Goal: Information Seeking & Learning: Understand process/instructions

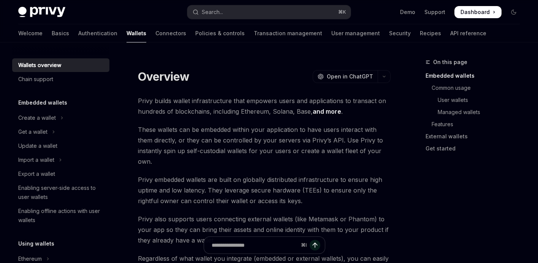
click at [330, 109] on link "and more" at bounding box center [326, 112] width 28 height 8
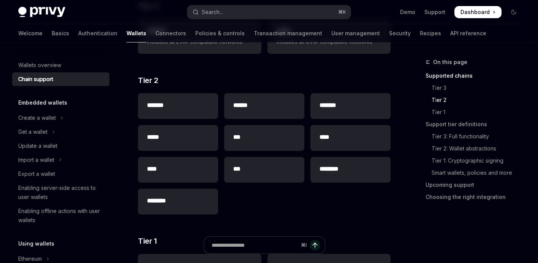
scroll to position [57, 0]
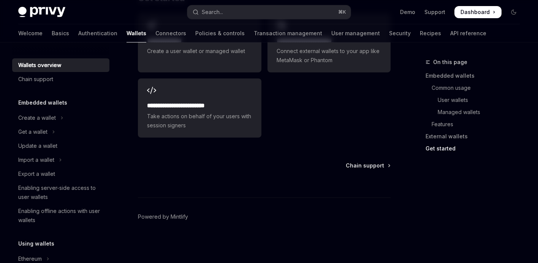
scroll to position [1332, 0]
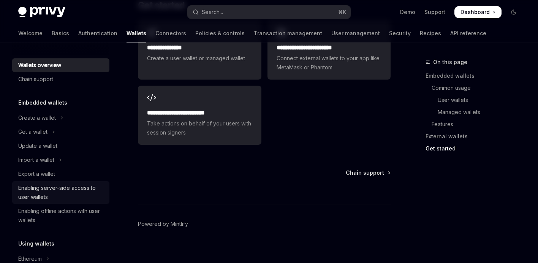
click at [83, 192] on div "Enabling server-side access to user wallets" at bounding box center [61, 193] width 87 height 18
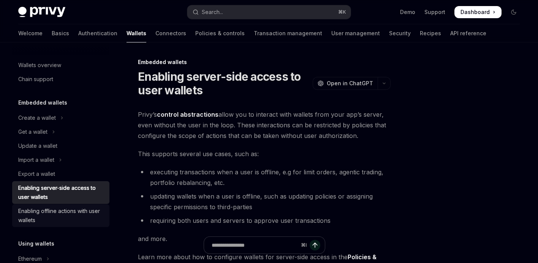
click at [58, 218] on div "Enabling offline actions with user wallets" at bounding box center [61, 216] width 87 height 18
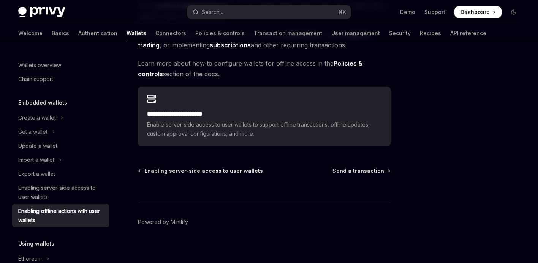
scroll to position [106, 0]
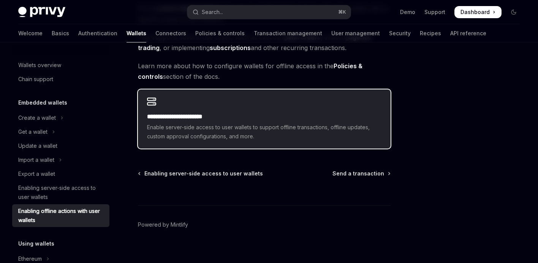
click at [271, 98] on div "**********" at bounding box center [264, 119] width 252 height 59
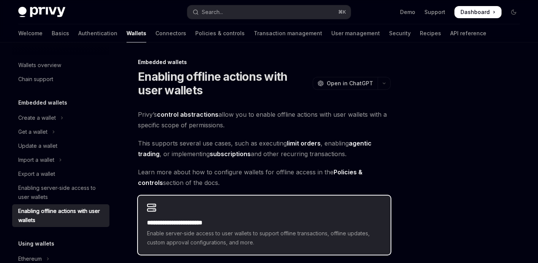
scroll to position [190, 0]
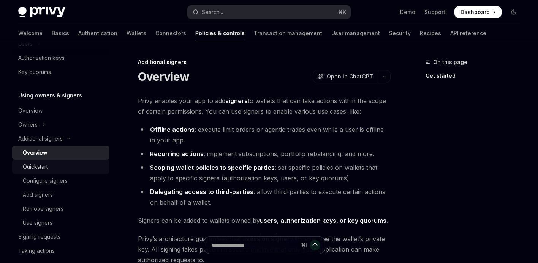
click at [73, 168] on div "Quickstart" at bounding box center [64, 166] width 82 height 9
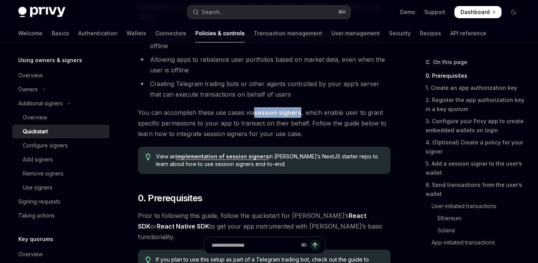
scroll to position [125, 0]
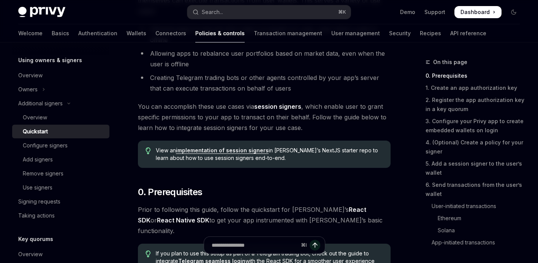
click at [289, 123] on span "You can accomplish these use cases via session signers , which enable user to g…" at bounding box center [264, 117] width 252 height 32
click at [339, 82] on li "Creating Telegram trading bots or other agents controlled by your app’s server …" at bounding box center [264, 83] width 252 height 21
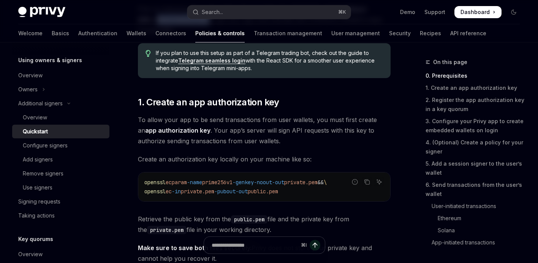
scroll to position [334, 0]
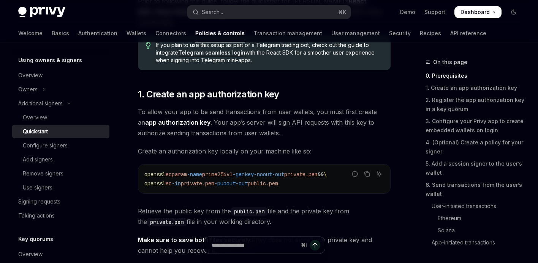
click at [289, 107] on span "To allow your app to be send transactions from user wallets, you must first cre…" at bounding box center [264, 123] width 252 height 32
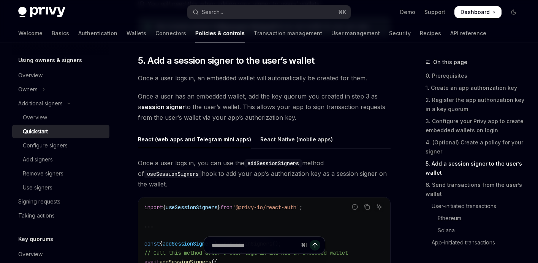
scroll to position [1214, 0]
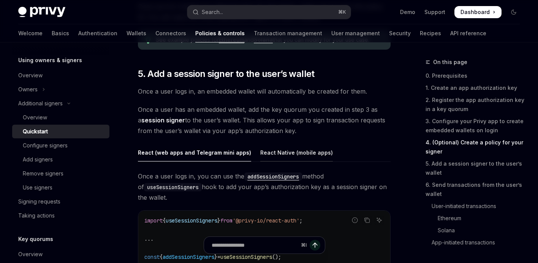
click at [300, 147] on div "React Native (mobile apps)" at bounding box center [296, 153] width 73 height 18
type textarea "*"
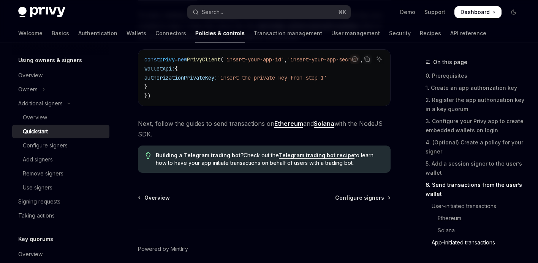
scroll to position [2103, 0]
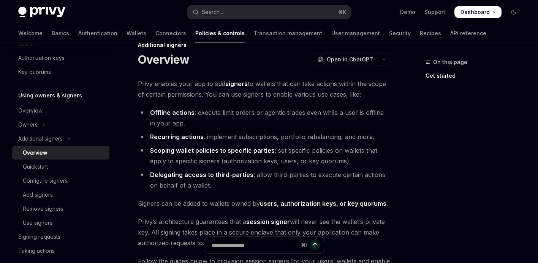
scroll to position [11, 0]
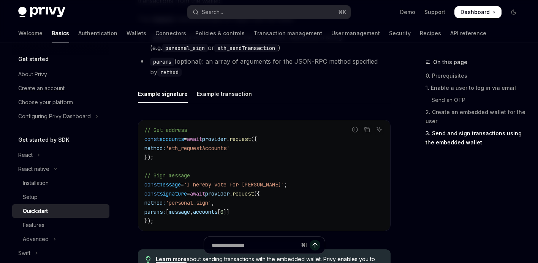
scroll to position [1071, 0]
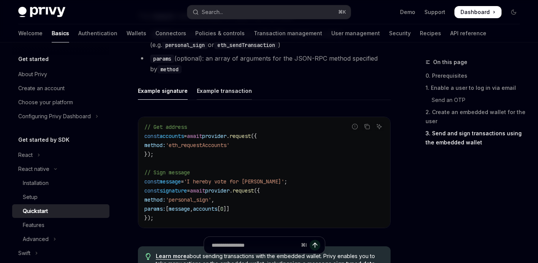
click at [227, 94] on div "Example transaction" at bounding box center [224, 91] width 55 height 18
type textarea "*"
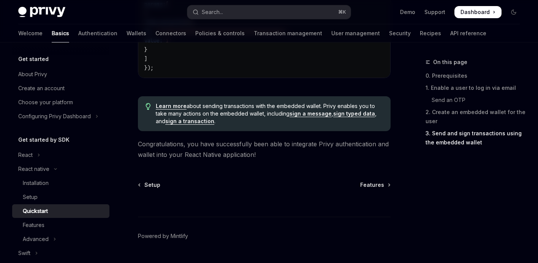
scroll to position [1304, 0]
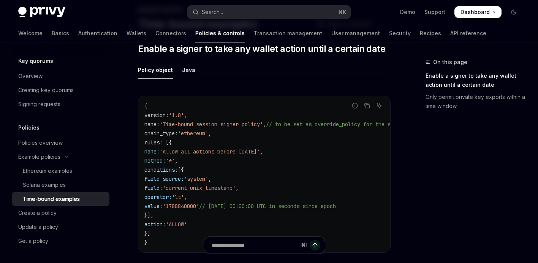
scroll to position [54, 0]
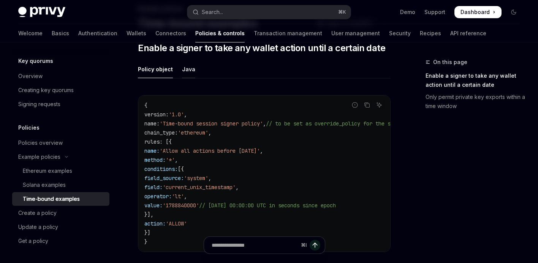
click at [185, 69] on div "Java" at bounding box center [188, 69] width 13 height 18
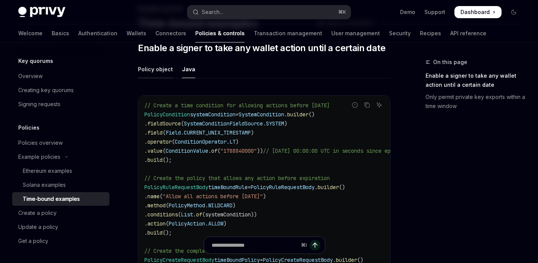
click at [154, 70] on div "Policy object" at bounding box center [155, 69] width 35 height 18
type textarea "*"
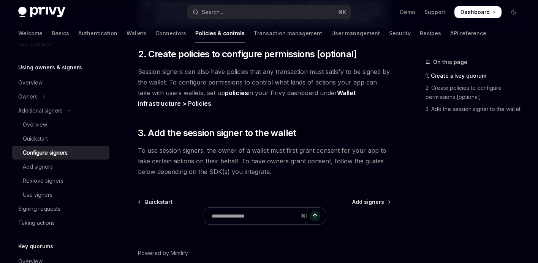
scroll to position [321, 0]
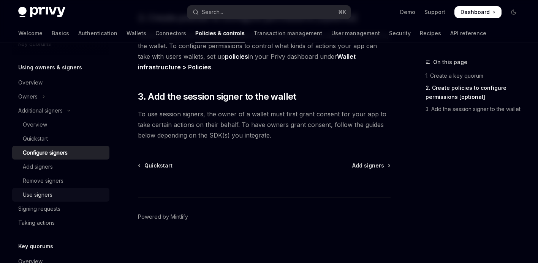
click at [58, 193] on div "Use signers" at bounding box center [64, 195] width 82 height 9
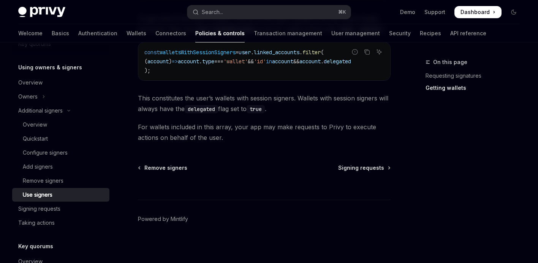
scroll to position [442, 0]
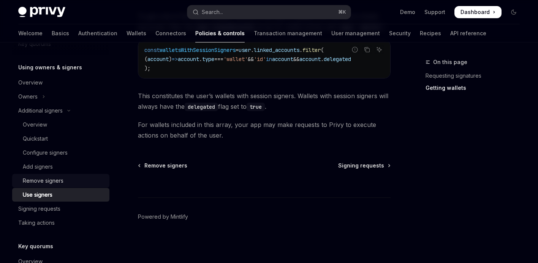
click at [90, 183] on div "Remove signers" at bounding box center [64, 181] width 82 height 9
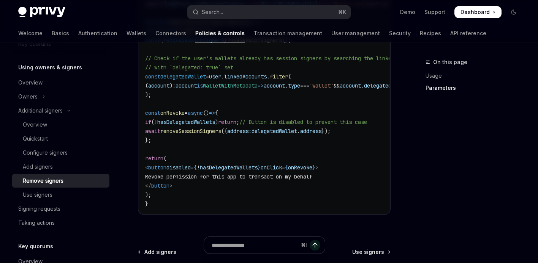
scroll to position [618, 0]
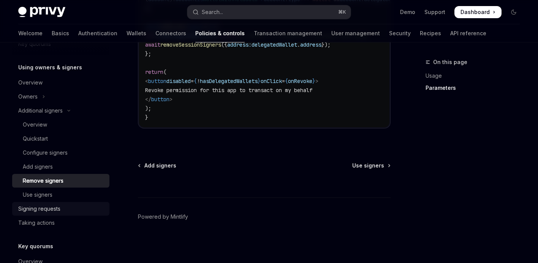
click at [59, 211] on div "Signing requests" at bounding box center [39, 209] width 42 height 9
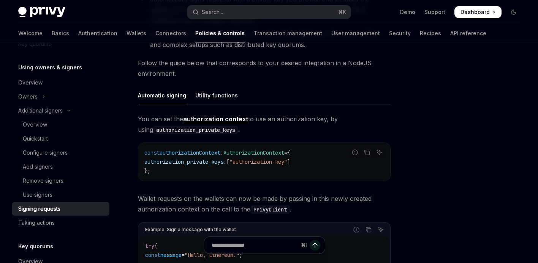
scroll to position [224, 0]
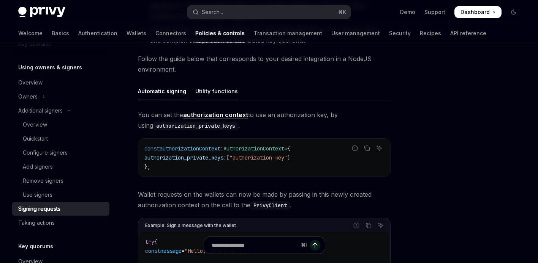
click at [217, 82] on div "Utility functions" at bounding box center [216, 91] width 43 height 18
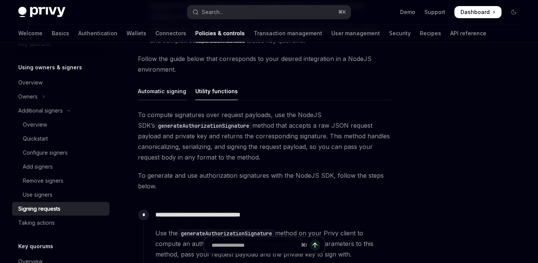
click at [170, 82] on div "Automatic signing" at bounding box center [162, 91] width 48 height 18
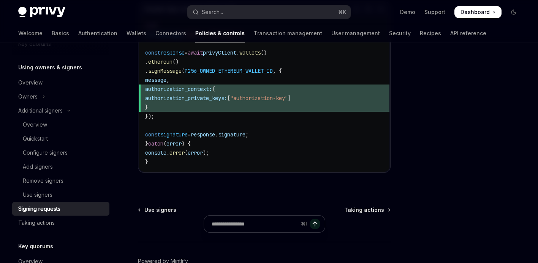
scroll to position [475, 0]
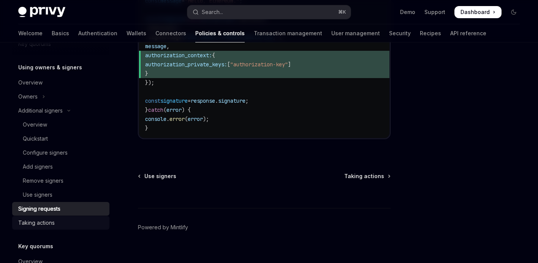
click at [76, 226] on div "Taking actions" at bounding box center [61, 223] width 87 height 9
type textarea "*"
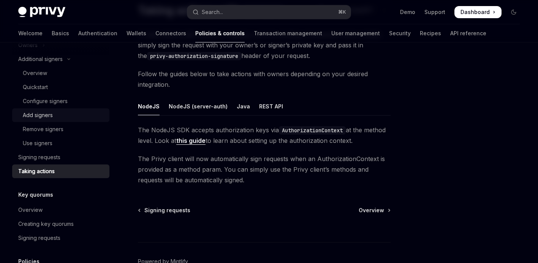
scroll to position [274, 0]
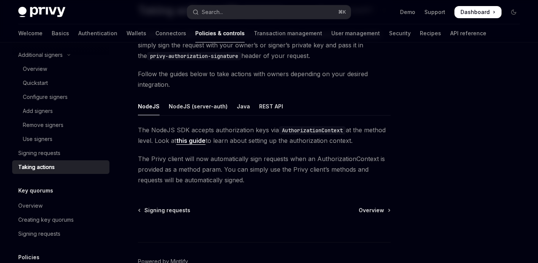
click at [285, 75] on span "Follow the guides below to take actions with owners depending on your desired i…" at bounding box center [264, 79] width 252 height 21
click at [289, 74] on span "Follow the guides below to take actions with owners depending on your desired i…" at bounding box center [264, 79] width 252 height 21
